Goal: Transaction & Acquisition: Book appointment/travel/reservation

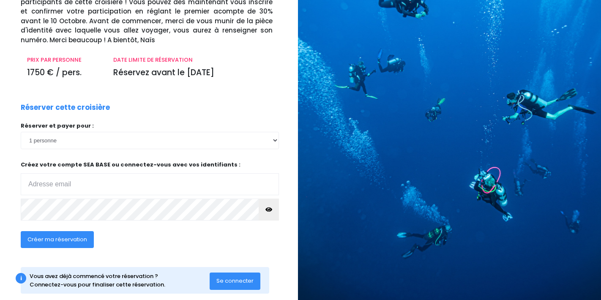
scroll to position [89, 3]
type input "[EMAIL_ADDRESS]fr"
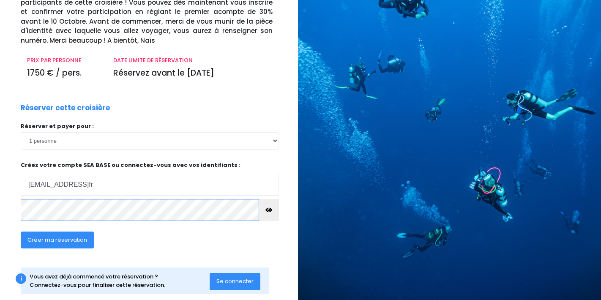
click at [90, 194] on div "Réserver cette croisière Réserver et payer pour : 1 personne 2 personnes 3 pers…" at bounding box center [149, 181] width 271 height 156
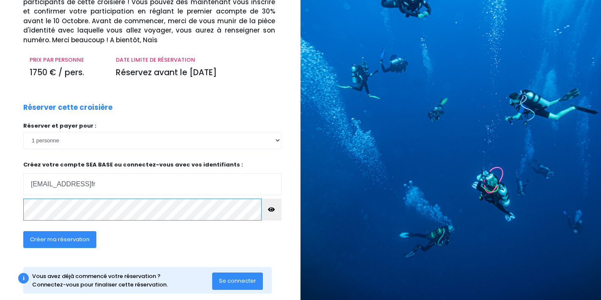
scroll to position [89, 0]
click at [273, 210] on icon "button" at bounding box center [271, 210] width 7 height 0
click at [59, 236] on span "Créer ma réservation" at bounding box center [60, 240] width 60 height 8
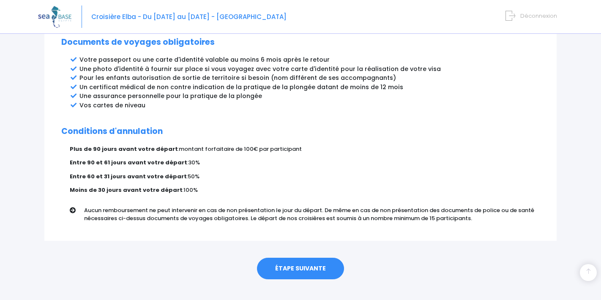
scroll to position [469, 0]
click at [290, 258] on link "ÉTAPE SUIVANTE" at bounding box center [300, 269] width 87 height 22
click at [291, 258] on link "ÉTAPE SUIVANTE" at bounding box center [300, 269] width 87 height 22
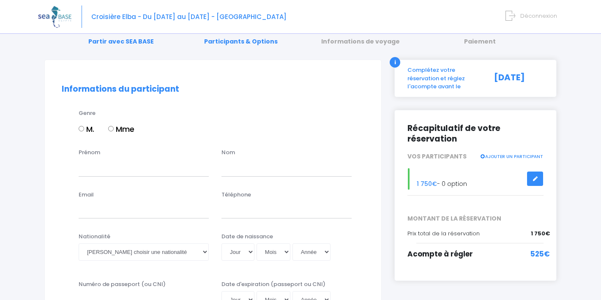
scroll to position [47, 0]
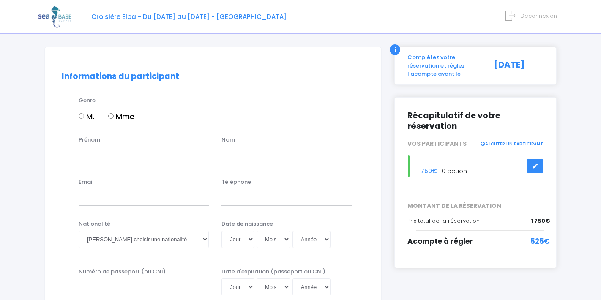
click at [111, 115] on input "Mme" at bounding box center [110, 115] width 5 height 5
radio input "true"
type input "[PERSON_NAME]"
type input "HUERTAX"
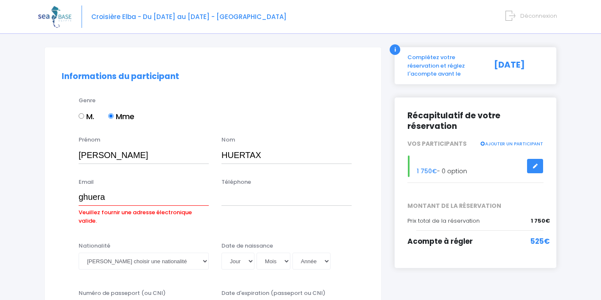
click at [163, 131] on div "Genre M. Mme" at bounding box center [213, 116] width 316 height 40
click at [106, 198] on input "ghuera" at bounding box center [144, 197] width 130 height 17
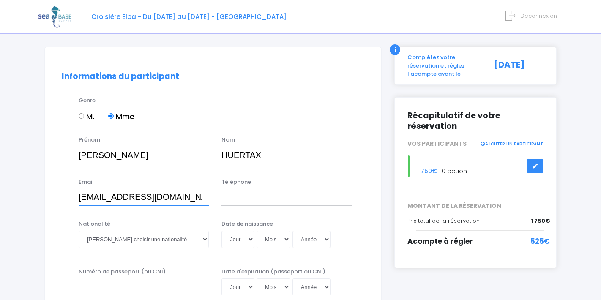
type input "[EMAIL_ADDRESS][DOMAIN_NAME]"
type input "0618774491"
select select "Française"
select select "11"
select select "08"
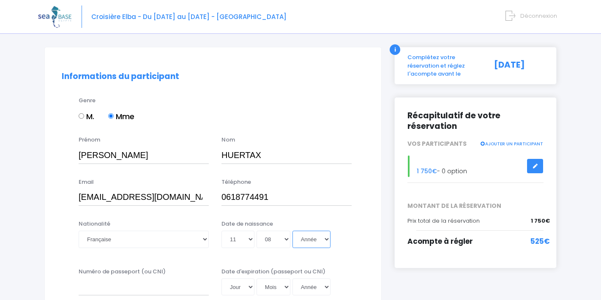
select select "1969"
type input "[DATE]"
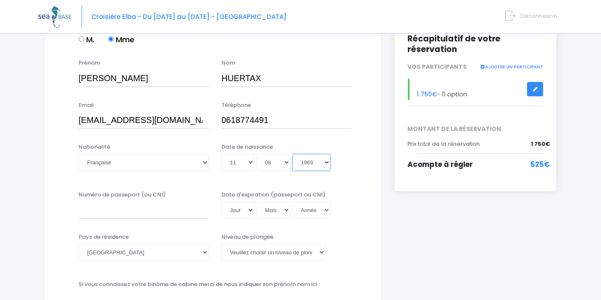
scroll to position [124, 0]
select select "N2"
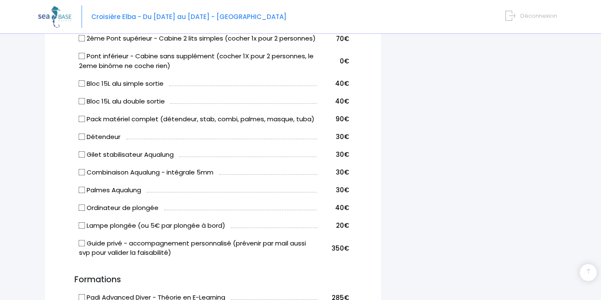
scroll to position [504, 0]
click at [84, 139] on input "Détendeur" at bounding box center [81, 135] width 7 height 7
checkbox input "true"
click at [82, 157] on input "Gilet stabilisateur Aqualung" at bounding box center [81, 153] width 7 height 7
checkbox input "true"
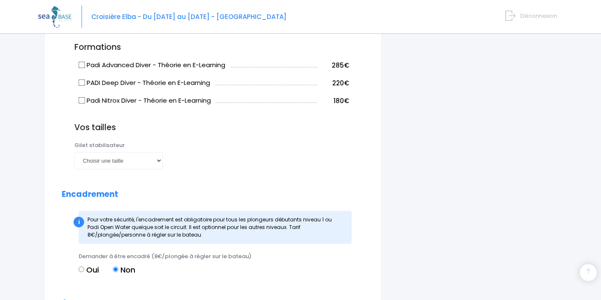
scroll to position [736, 0]
select select "S"
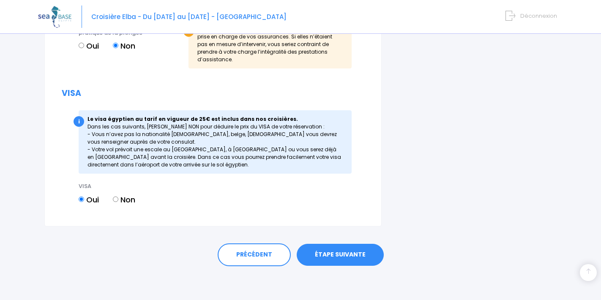
scroll to position [1086, 0]
click at [347, 260] on link "ÉTAPE SUIVANTE" at bounding box center [340, 255] width 87 height 22
click at [339, 257] on link "ÉTAPE SUIVANTE" at bounding box center [340, 255] width 87 height 22
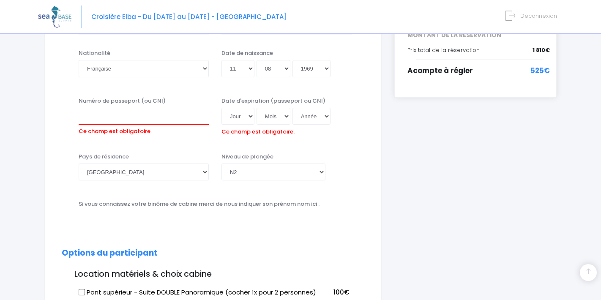
scroll to position [217, 0]
